Goal: Task Accomplishment & Management: Complete application form

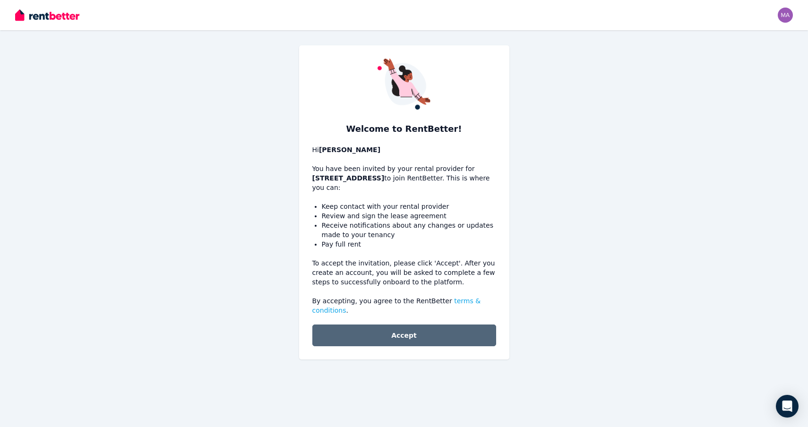
click at [408, 333] on button "Accept" at bounding box center [404, 336] width 184 height 22
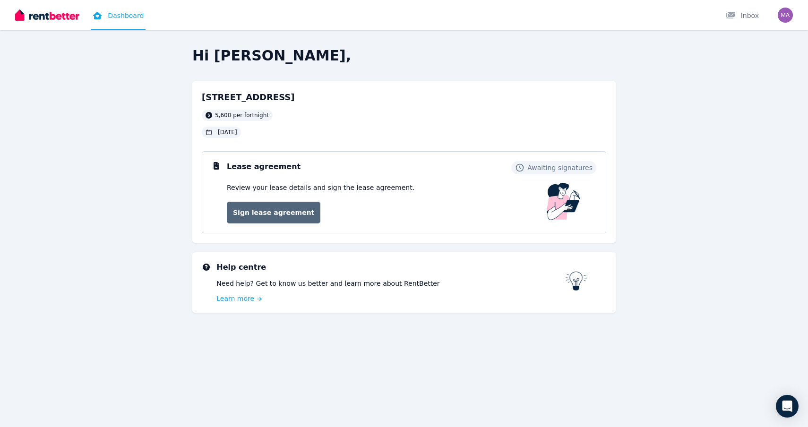
click at [281, 215] on link "Sign lease agreement" at bounding box center [274, 213] width 94 height 22
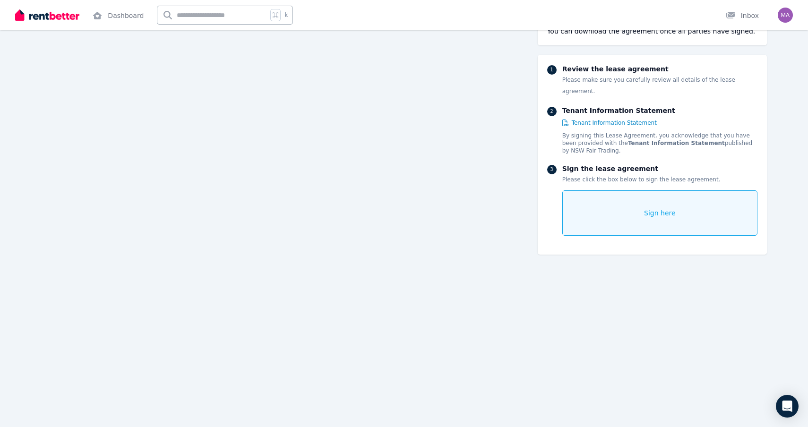
scroll to position [4966, 0]
click at [637, 200] on div "Sign here" at bounding box center [660, 213] width 195 height 45
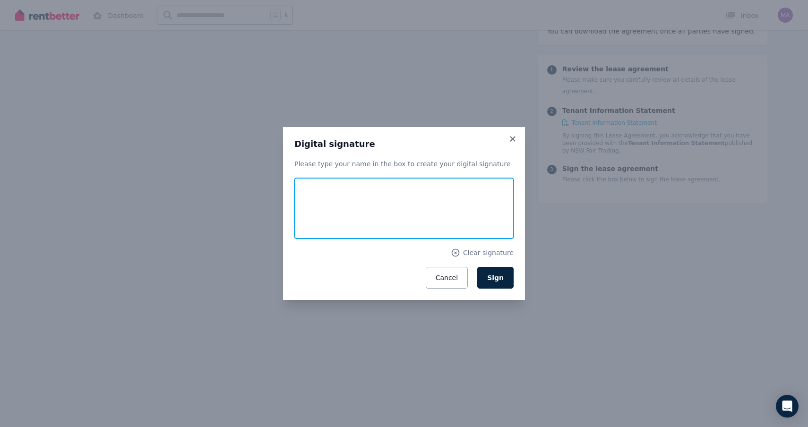
click at [312, 212] on input "text" at bounding box center [404, 208] width 219 height 61
type input "**********"
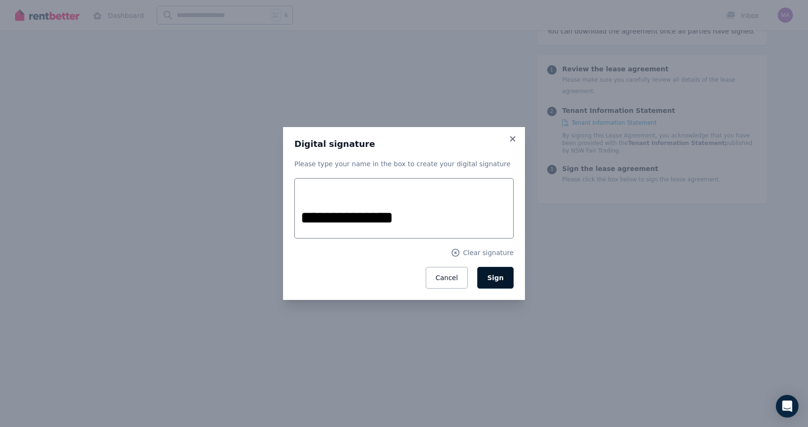
click at [498, 279] on span "Sign" at bounding box center [495, 278] width 17 height 8
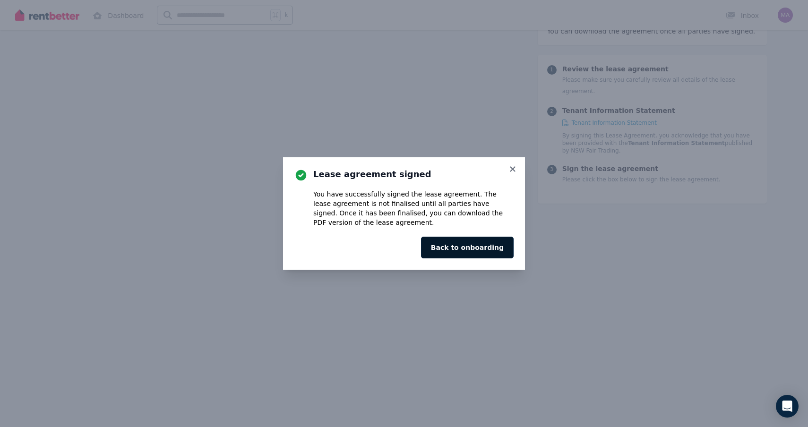
click at [484, 249] on button "Back to onboarding" at bounding box center [467, 248] width 93 height 22
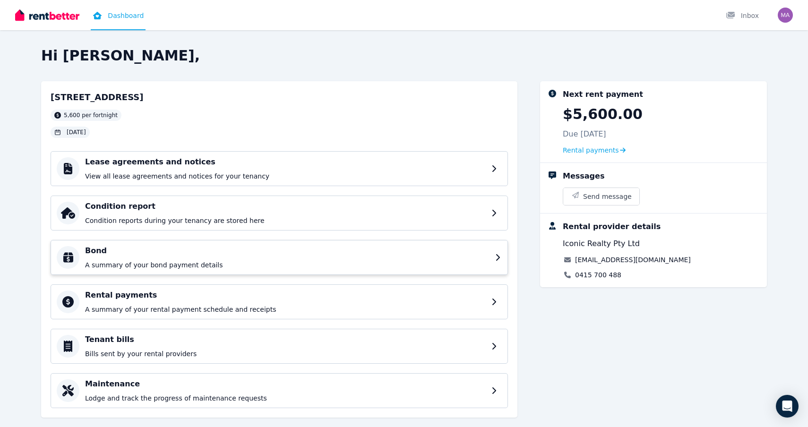
click at [495, 257] on div "Bond A summary of your bond payment details" at bounding box center [280, 257] width 458 height 35
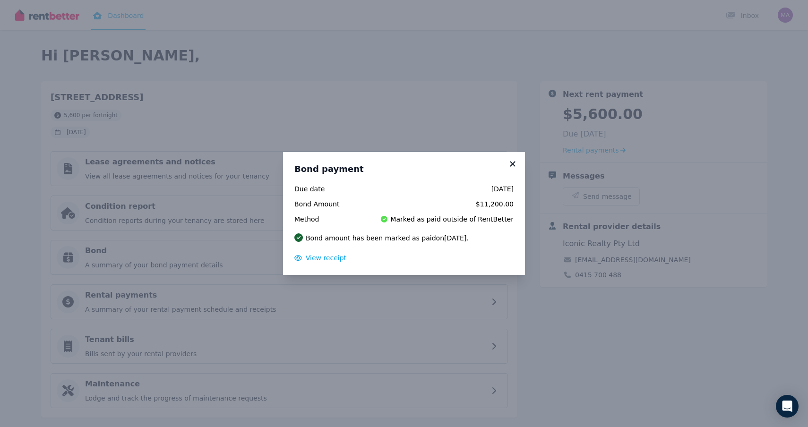
click at [513, 164] on icon at bounding box center [512, 163] width 5 height 5
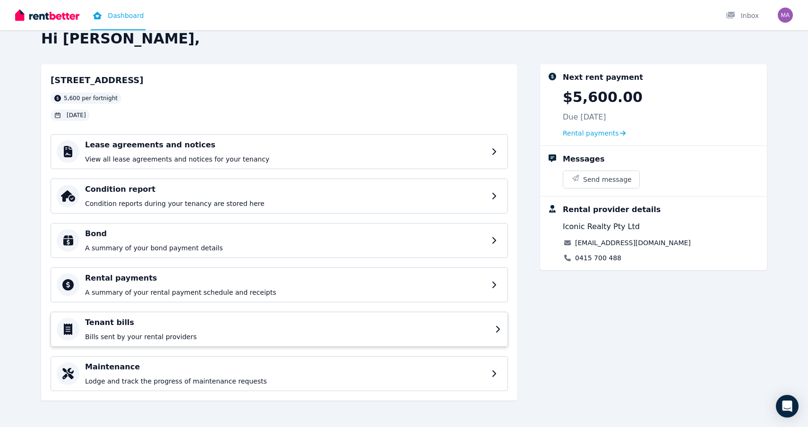
scroll to position [17, 0]
click at [356, 336] on p "Bills sent by your rental providers" at bounding box center [287, 336] width 405 height 9
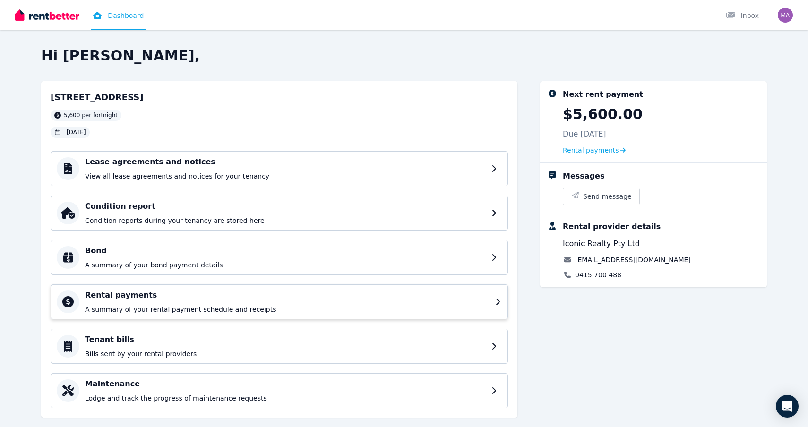
click at [228, 295] on h4 "Rental payments" at bounding box center [287, 295] width 405 height 11
